Goal: Task Accomplishment & Management: Use online tool/utility

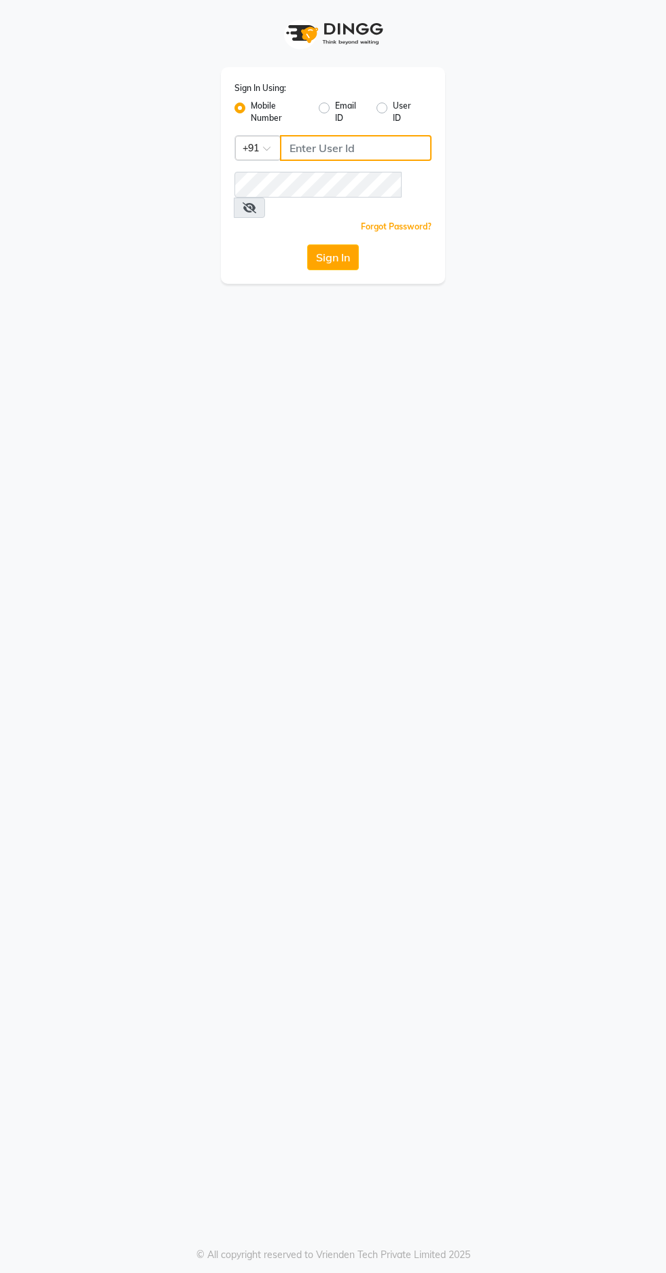
click at [382, 146] on input "Username" at bounding box center [355, 148] width 151 height 26
type input "7439164940"
click at [307, 244] on button "Sign In" at bounding box center [333, 257] width 52 height 26
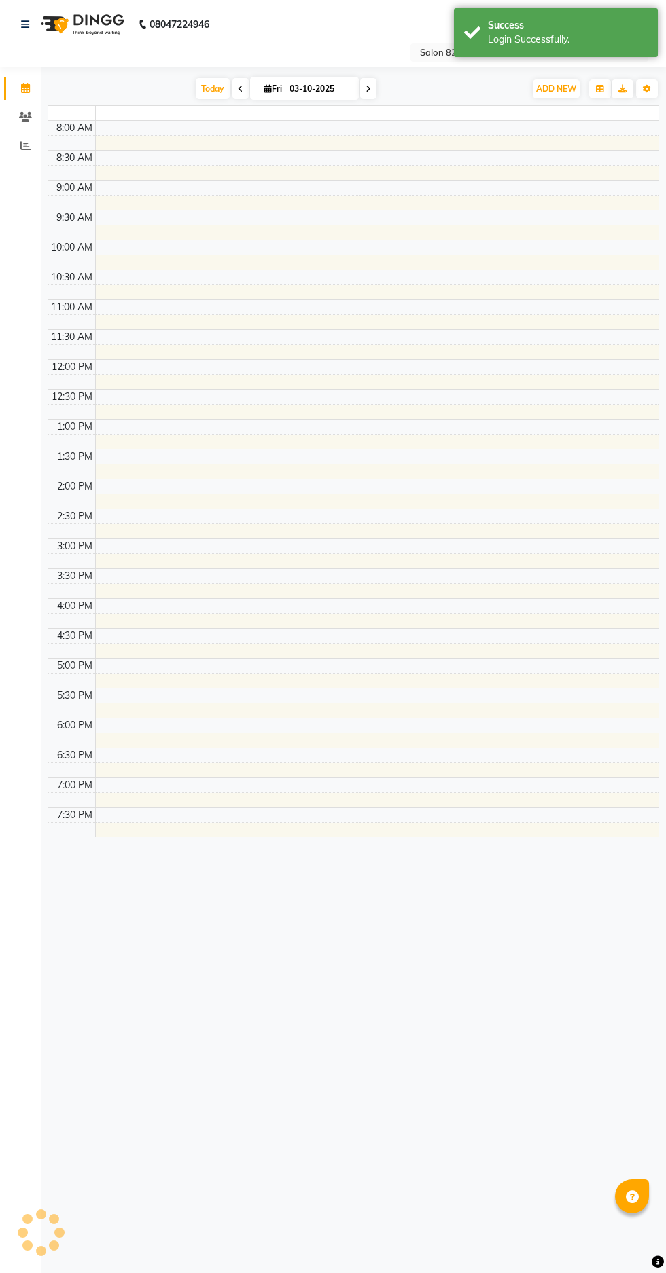
select select "en"
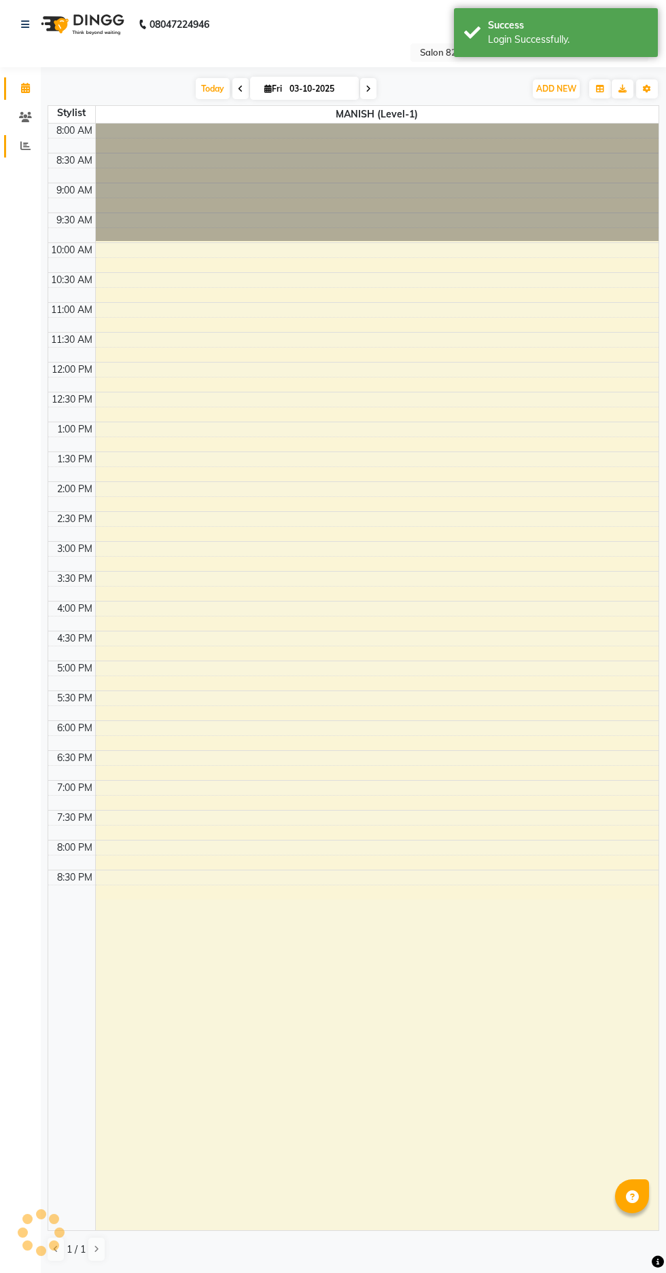
click at [25, 150] on icon at bounding box center [25, 146] width 10 height 10
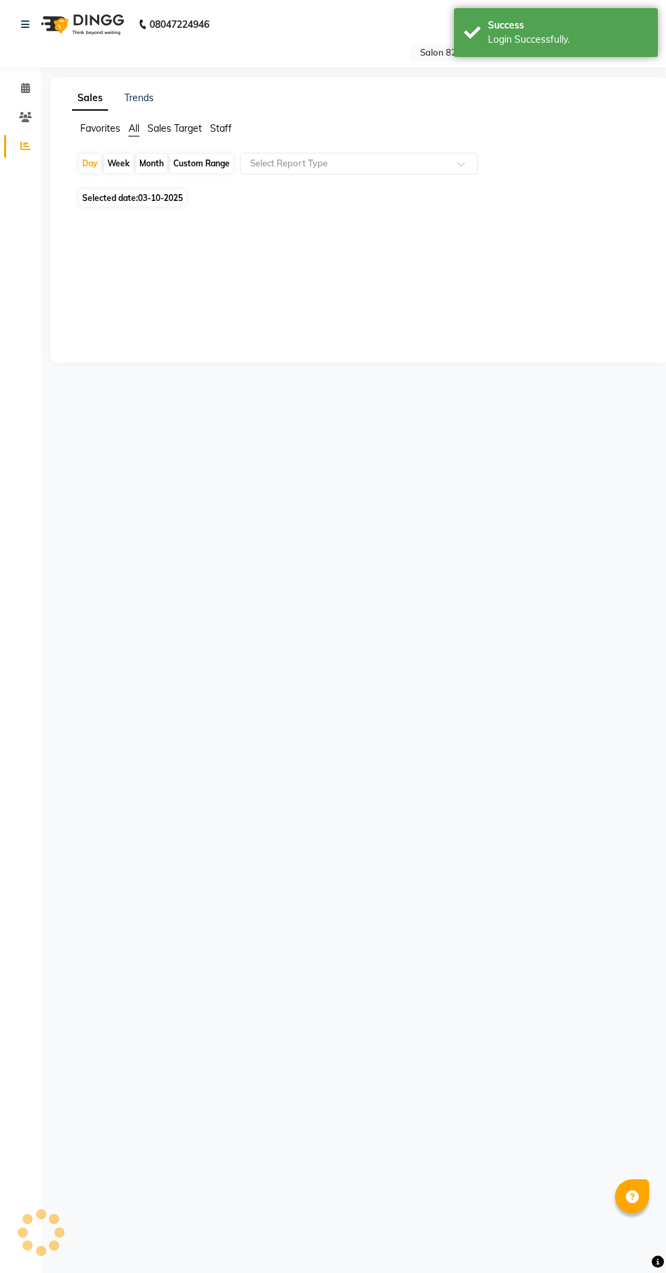
click at [350, 166] on input "text" at bounding box center [345, 164] width 196 height 14
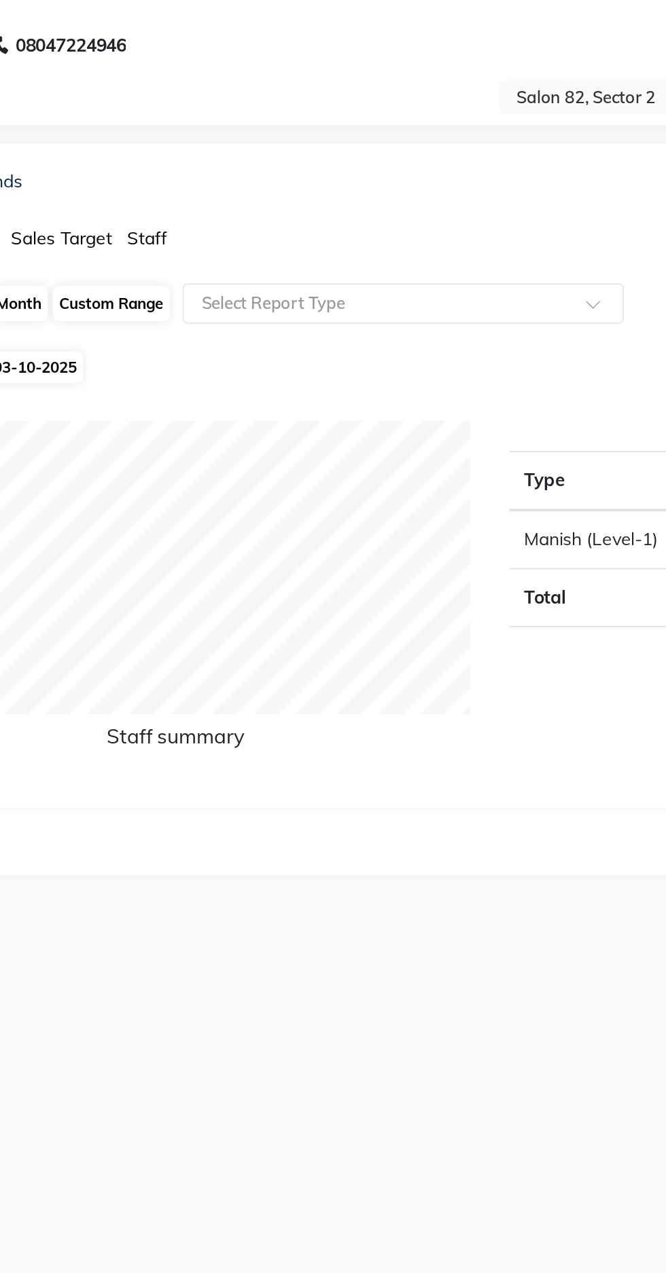
click at [350, 157] on input "text" at bounding box center [345, 164] width 196 height 14
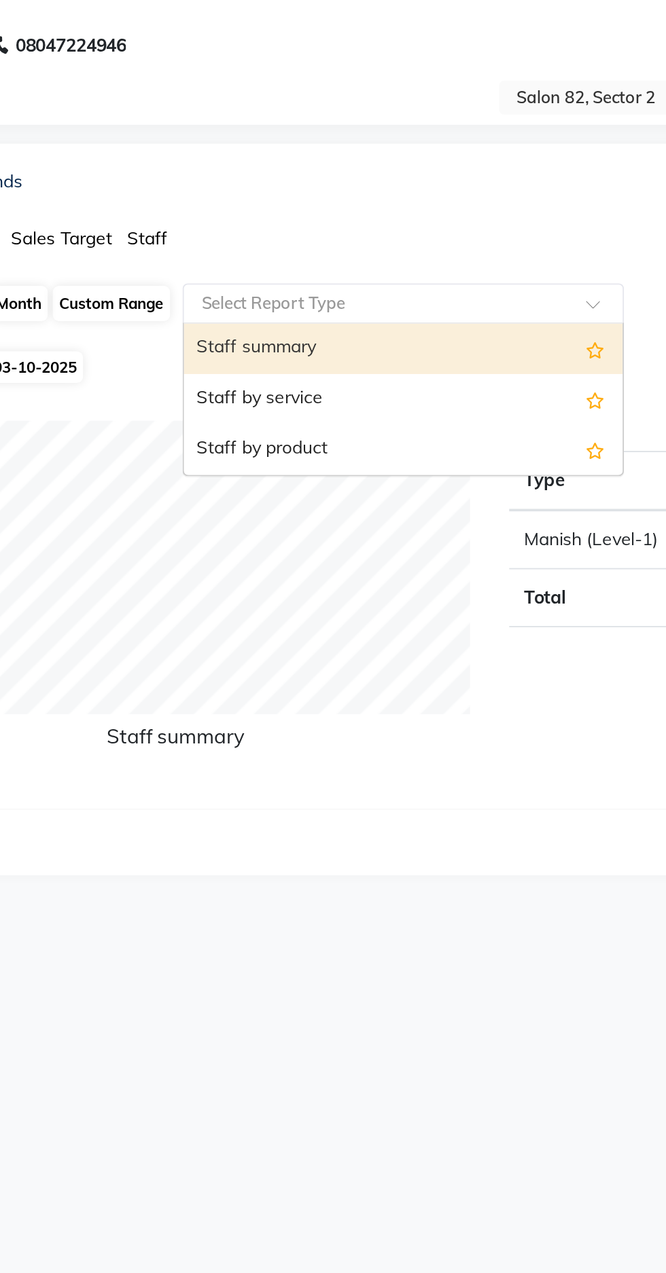
click at [342, 207] on div "Staff by service" at bounding box center [358, 215] width 236 height 27
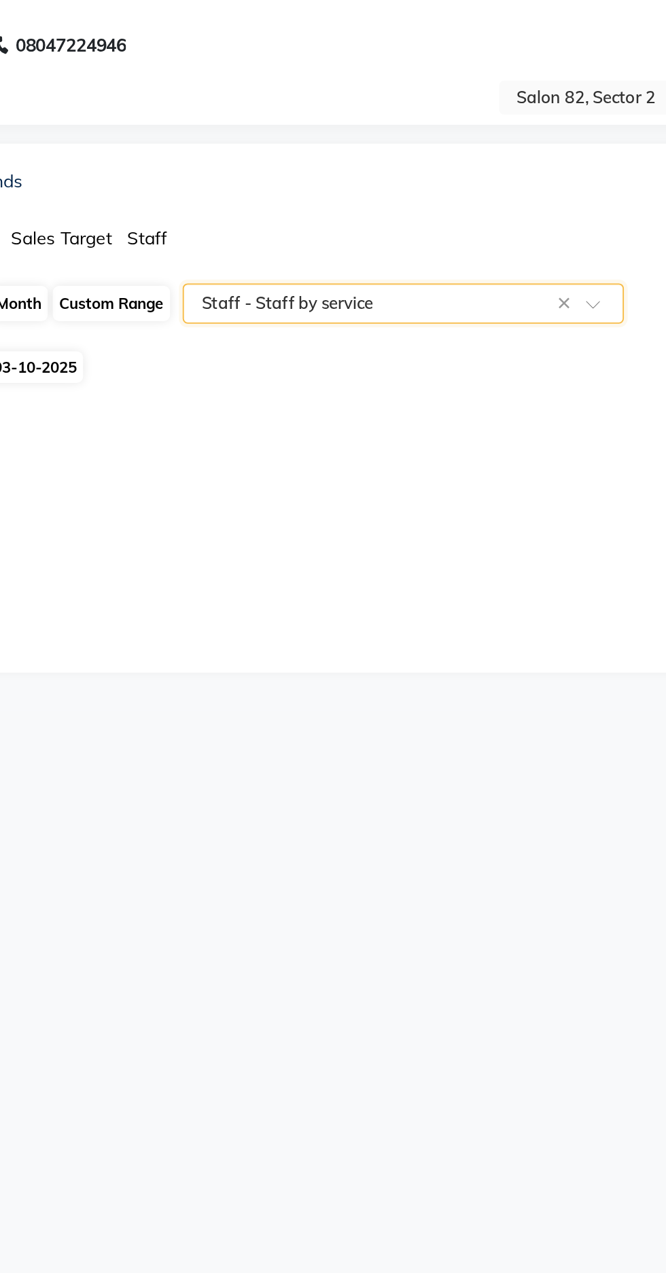
select select "csv"
